Goal: Task Accomplishment & Management: Use online tool/utility

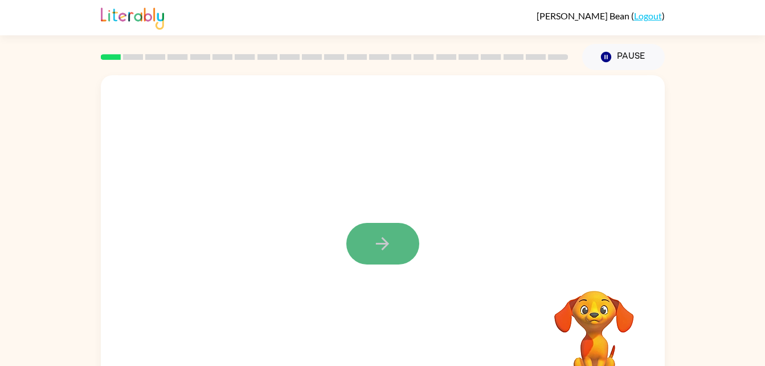
click at [378, 236] on icon "button" at bounding box center [383, 244] width 20 height 20
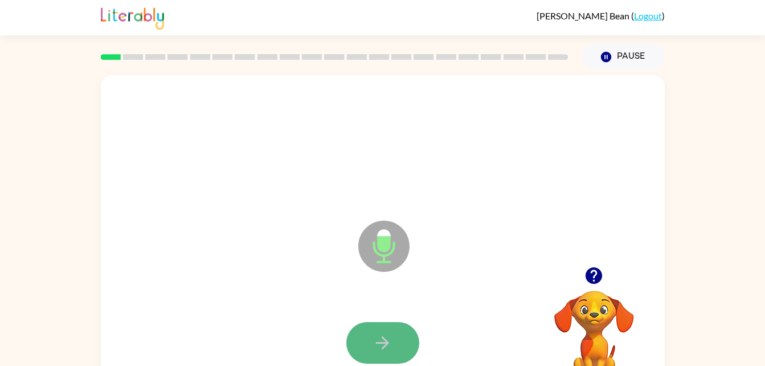
click at [380, 342] on icon "button" at bounding box center [382, 342] width 13 height 13
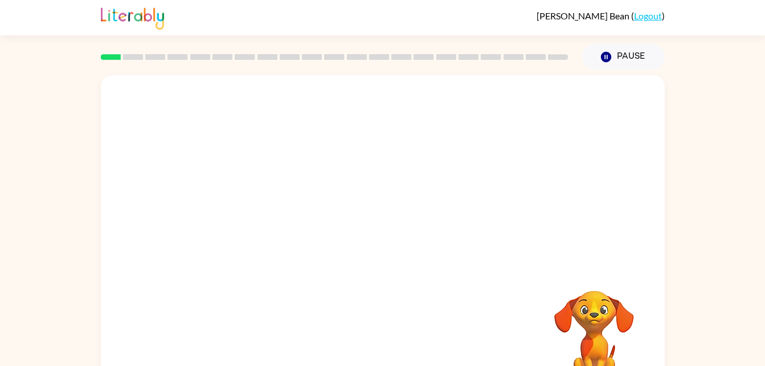
scroll to position [35, 0]
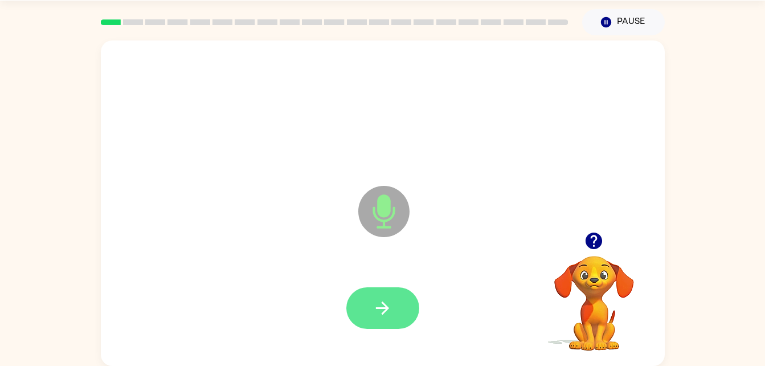
click at [377, 295] on button "button" at bounding box center [382, 308] width 73 height 42
click at [392, 305] on icon "button" at bounding box center [383, 308] width 20 height 20
click at [389, 292] on button "button" at bounding box center [382, 308] width 73 height 42
click at [394, 307] on button "button" at bounding box center [382, 308] width 73 height 42
click at [382, 290] on button "button" at bounding box center [382, 308] width 73 height 42
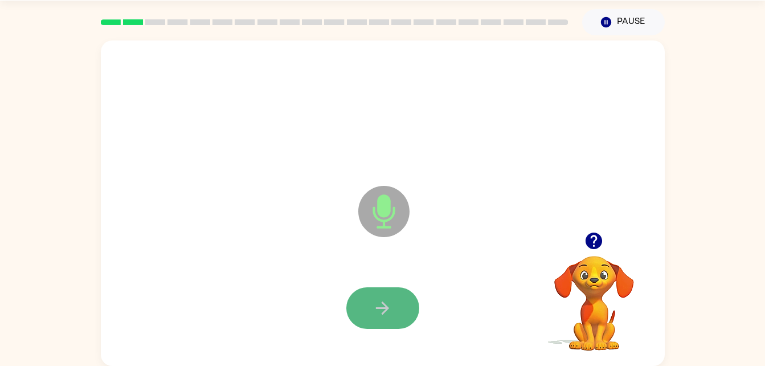
click at [380, 302] on icon "button" at bounding box center [383, 308] width 20 height 20
click at [374, 292] on button "button" at bounding box center [382, 308] width 73 height 42
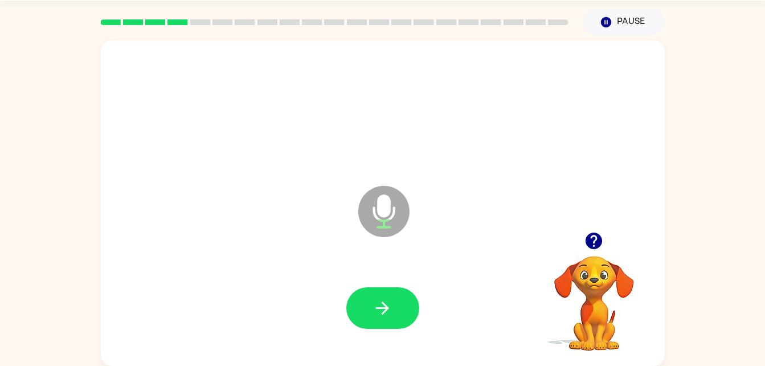
click at [374, 292] on button "button" at bounding box center [382, 308] width 73 height 42
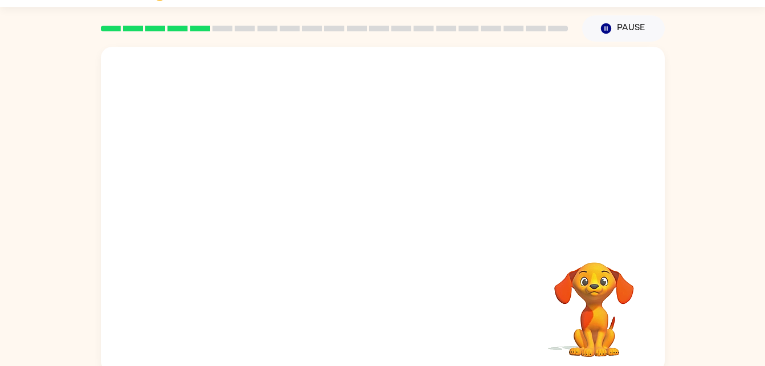
scroll to position [28, 0]
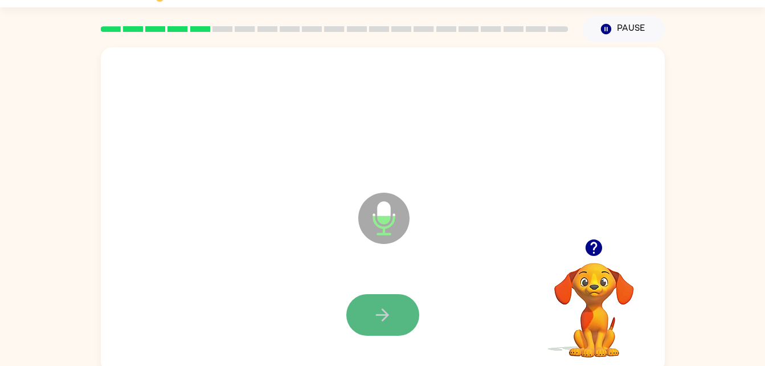
click at [393, 315] on button "button" at bounding box center [382, 315] width 73 height 42
click at [385, 299] on button "button" at bounding box center [382, 315] width 73 height 42
click at [387, 305] on icon "button" at bounding box center [383, 315] width 20 height 20
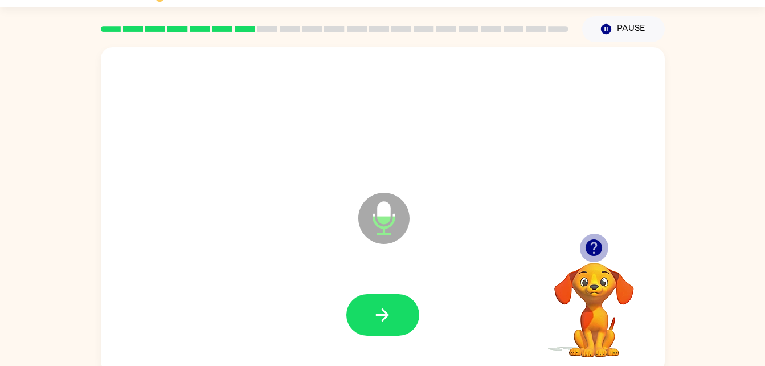
click at [588, 246] on icon "button" at bounding box center [594, 247] width 17 height 17
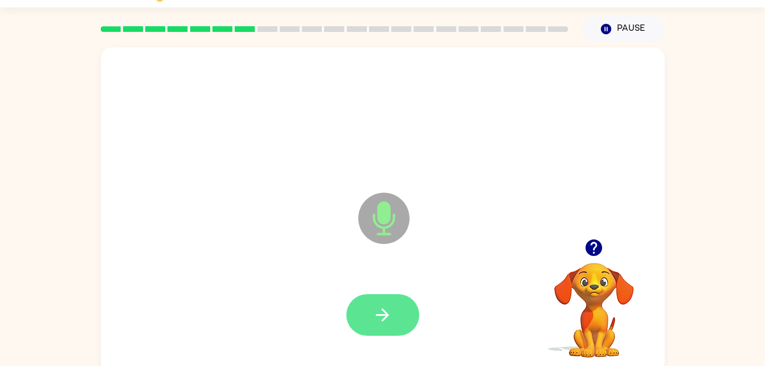
click at [402, 326] on button "button" at bounding box center [382, 315] width 73 height 42
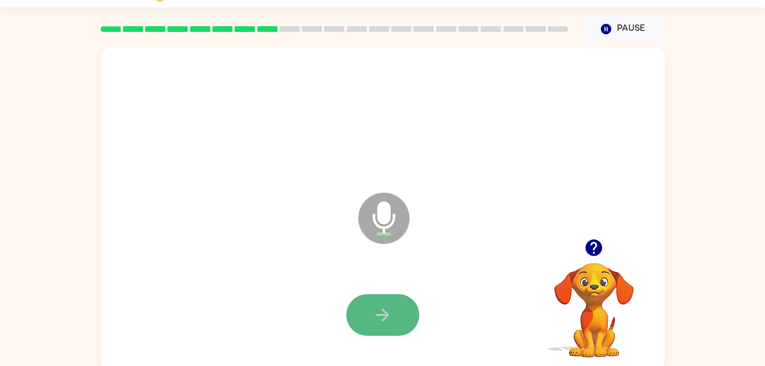
drag, startPoint x: 497, startPoint y: 195, endPoint x: 393, endPoint y: 321, distance: 163.9
click at [393, 321] on button "button" at bounding box center [382, 315] width 73 height 42
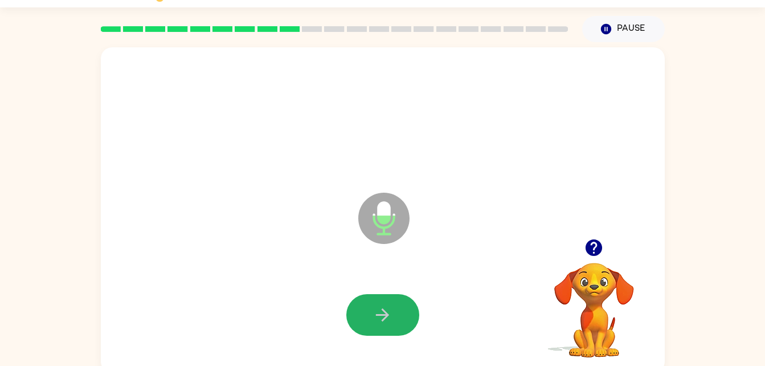
click at [397, 320] on button "button" at bounding box center [382, 315] width 73 height 42
drag, startPoint x: 397, startPoint y: 320, endPoint x: 373, endPoint y: 322, distance: 24.0
click at [373, 322] on icon "button" at bounding box center [383, 315] width 20 height 20
click at [380, 333] on button "button" at bounding box center [382, 315] width 73 height 42
click at [371, 319] on button "button" at bounding box center [382, 315] width 73 height 42
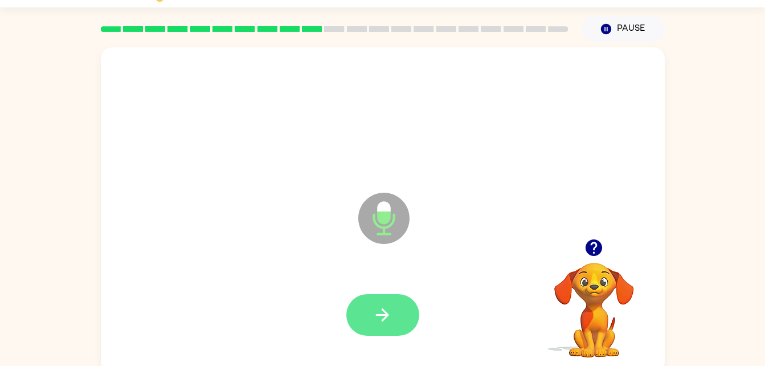
click at [371, 321] on button "button" at bounding box center [382, 315] width 73 height 42
drag, startPoint x: 371, startPoint y: 321, endPoint x: 358, endPoint y: 319, distance: 13.2
click at [358, 319] on button "button" at bounding box center [382, 315] width 73 height 42
click at [378, 308] on icon "button" at bounding box center [383, 315] width 20 height 20
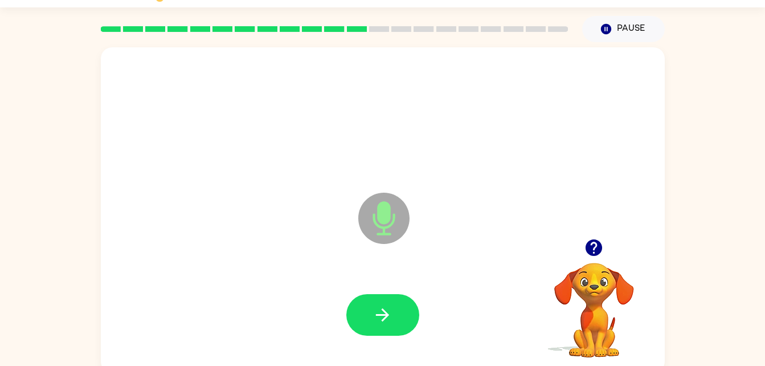
click at [378, 308] on icon "button" at bounding box center [383, 315] width 20 height 20
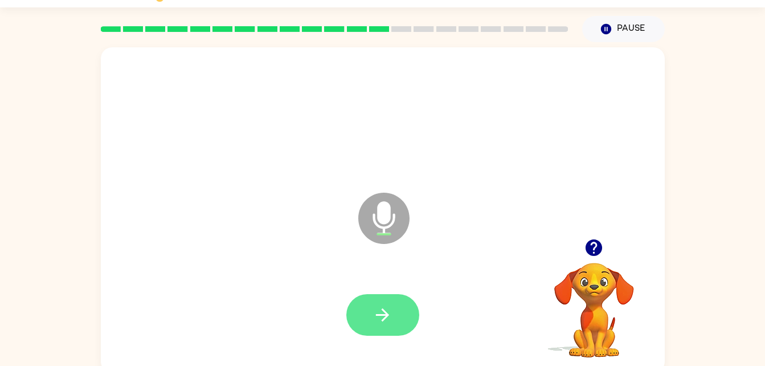
drag, startPoint x: 378, startPoint y: 308, endPoint x: 364, endPoint y: 315, distance: 16.1
click at [364, 315] on button "button" at bounding box center [382, 315] width 73 height 42
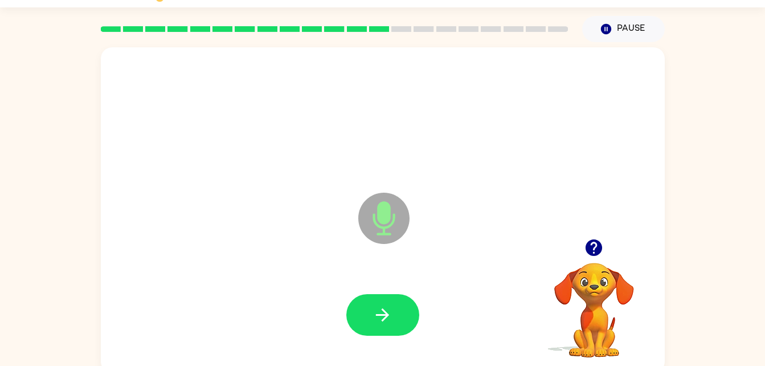
click at [364, 315] on button "button" at bounding box center [382, 315] width 73 height 42
drag, startPoint x: 364, startPoint y: 315, endPoint x: 372, endPoint y: 322, distance: 10.1
click at [372, 322] on button "button" at bounding box center [382, 315] width 73 height 42
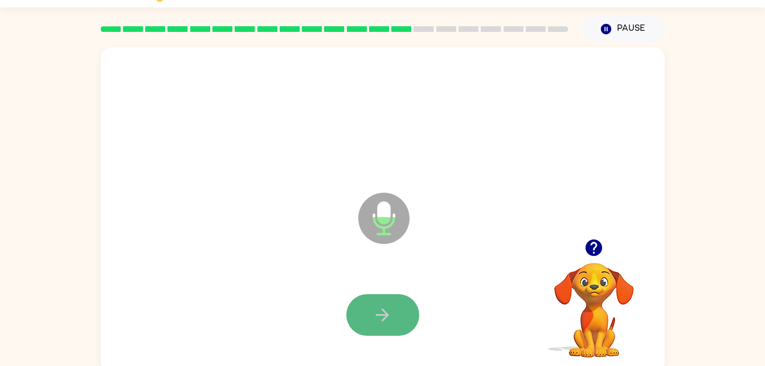
click at [381, 308] on icon "button" at bounding box center [383, 315] width 20 height 20
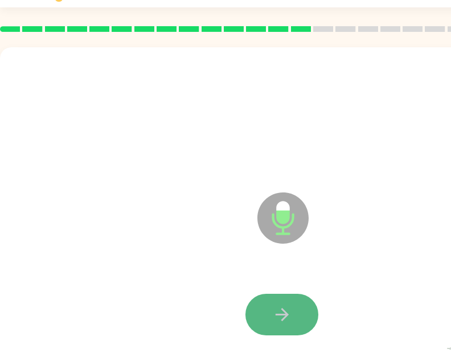
click at [291, 322] on icon "button" at bounding box center [282, 315] width 20 height 20
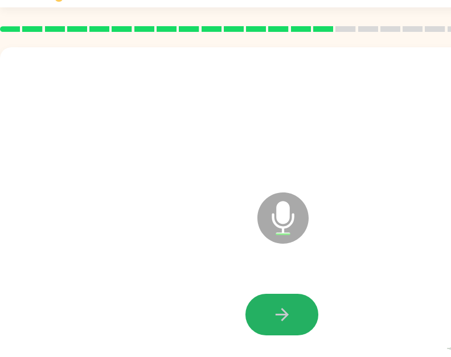
click at [290, 321] on icon "button" at bounding box center [282, 315] width 20 height 20
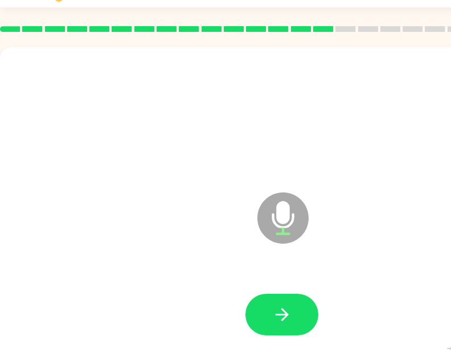
click at [290, 318] on icon "button" at bounding box center [282, 315] width 20 height 20
click at [293, 338] on div at bounding box center [281, 314] width 541 height 93
drag, startPoint x: 292, startPoint y: 318, endPoint x: 278, endPoint y: 292, distance: 29.8
click at [291, 320] on icon "button" at bounding box center [282, 315] width 20 height 20
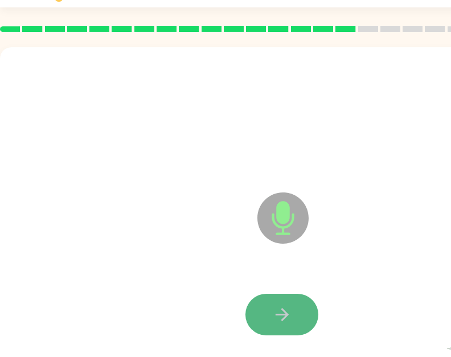
drag, startPoint x: 278, startPoint y: 295, endPoint x: 271, endPoint y: 320, distance: 25.8
click at [271, 320] on button "button" at bounding box center [282, 315] width 73 height 42
click at [293, 320] on button "button" at bounding box center [282, 315] width 73 height 42
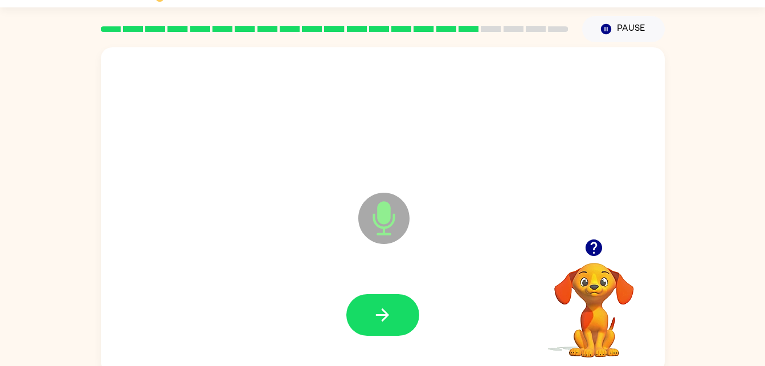
click at [293, 319] on div at bounding box center [382, 314] width 541 height 93
click at [366, 320] on button "button" at bounding box center [382, 315] width 73 height 42
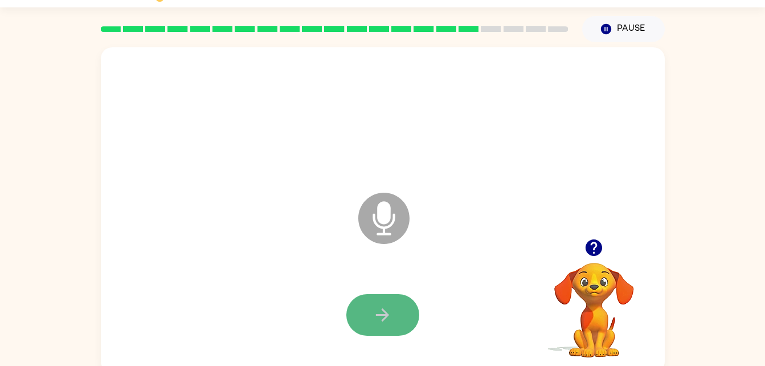
click at [362, 319] on button "button" at bounding box center [382, 315] width 73 height 42
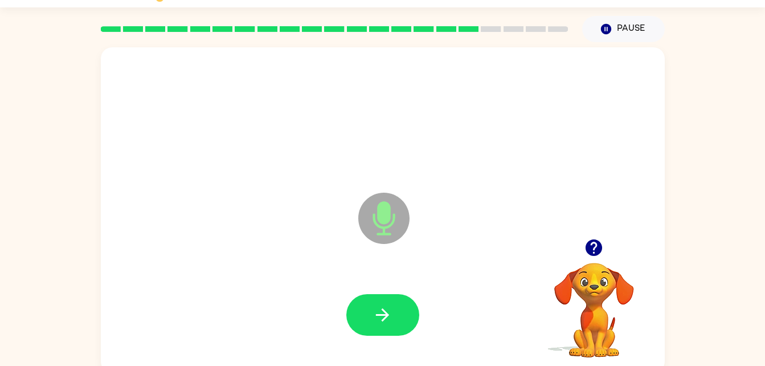
click at [601, 269] on video "Your browser must support playing .mp4 files to use Literably. Please try using…" at bounding box center [594, 302] width 114 height 114
click at [589, 263] on video "Your browser must support playing .mp4 files to use Literably. Please try using…" at bounding box center [594, 302] width 114 height 114
click at [589, 255] on icon "button" at bounding box center [594, 248] width 20 height 20
click at [398, 315] on button "button" at bounding box center [382, 315] width 73 height 42
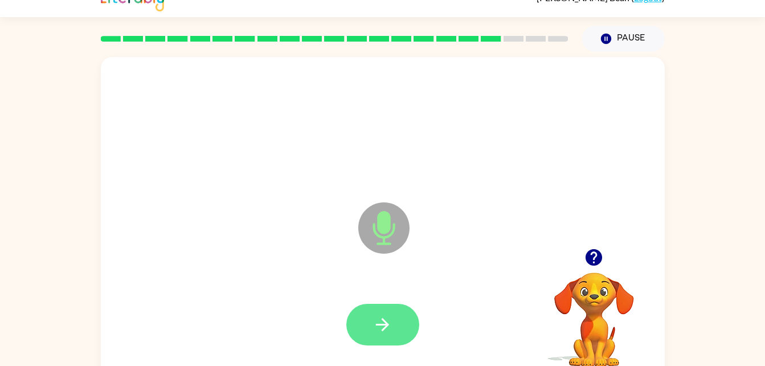
click at [377, 342] on button "button" at bounding box center [382, 325] width 73 height 42
click at [395, 322] on button "button" at bounding box center [382, 325] width 73 height 42
click at [370, 339] on button "button" at bounding box center [382, 325] width 73 height 42
click at [377, 316] on icon "button" at bounding box center [383, 325] width 20 height 20
click at [387, 324] on icon "button" at bounding box center [382, 324] width 13 height 13
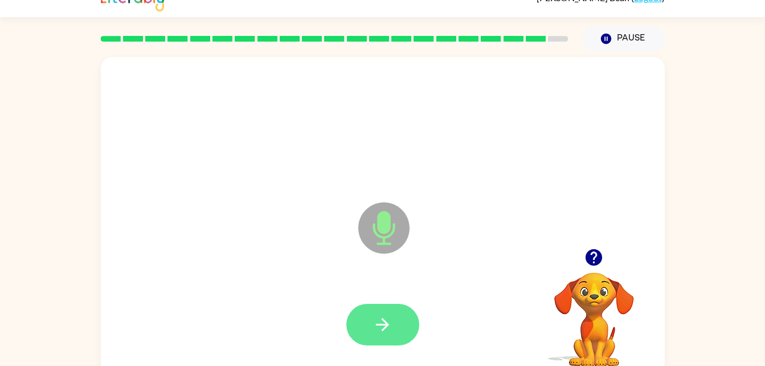
click at [410, 323] on button "button" at bounding box center [382, 325] width 73 height 42
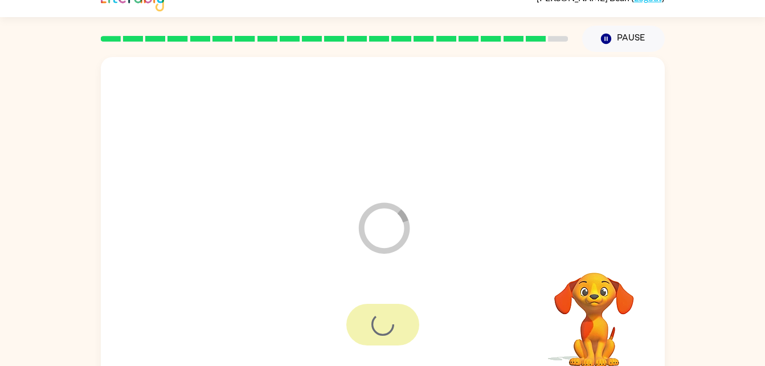
scroll to position [14, 0]
